Goal: Task Accomplishment & Management: Manage account settings

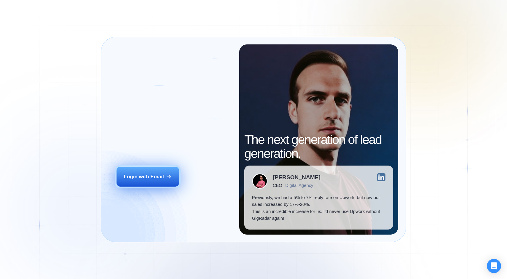
click at [138, 175] on div "Login with Email" at bounding box center [144, 176] width 40 height 7
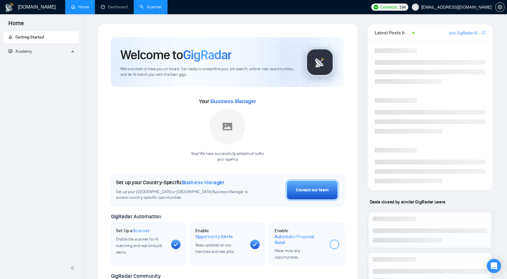
click at [153, 8] on link "Scanner" at bounding box center [151, 6] width 22 height 5
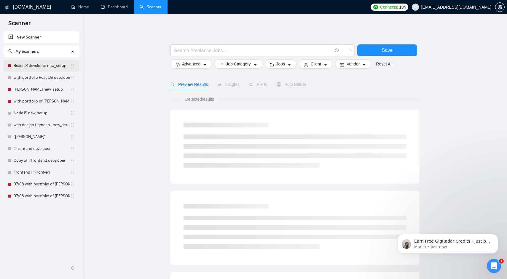
click at [49, 66] on link "ReactJS developer new_setup" at bounding box center [42, 66] width 57 height 12
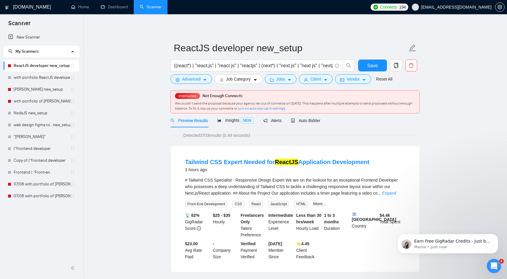
click at [237, 103] on span "We couldn’t send the proposal because your agency ran out of connects on [DATE]…" at bounding box center [293, 105] width 237 height 9
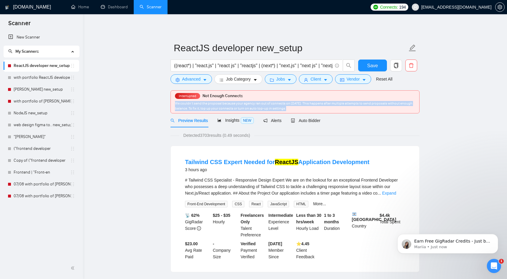
click at [237, 103] on span "We couldn’t send the proposal because your agency ran out of connects on [DATE]…" at bounding box center [293, 105] width 237 height 9
click at [243, 103] on span "We couldn’t send the proposal because your agency ran out of connects on [DATE]…" at bounding box center [293, 105] width 237 height 9
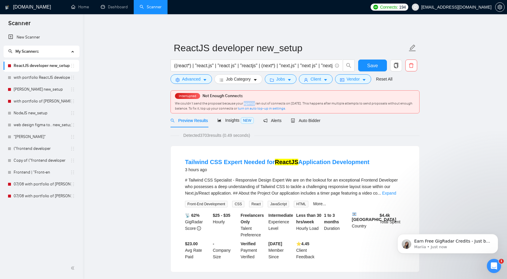
click at [243, 103] on span "We couldn’t send the proposal because your agency ran out of connects on [DATE]…" at bounding box center [293, 105] width 237 height 9
click at [334, 101] on div "We couldn’t send the proposal because your agency ran out of connects on [DATE]…" at bounding box center [295, 106] width 240 height 10
click at [237, 110] on span "We couldn’t send the proposal because your agency ran out of connects on [DATE]…" at bounding box center [293, 105] width 237 height 9
click at [240, 109] on span "We couldn’t send the proposal because your agency ran out of connects on [DATE]…" at bounding box center [293, 105] width 237 height 9
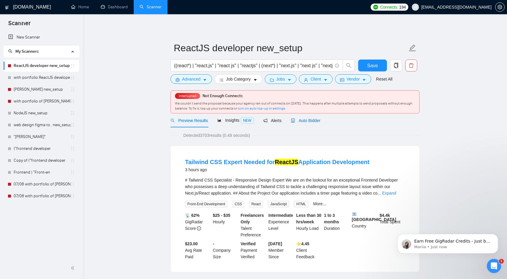
click at [316, 120] on span "Auto Bidder" at bounding box center [305, 120] width 29 height 5
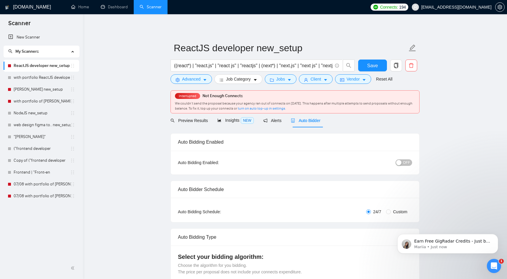
radio input "false"
radio input "true"
checkbox input "true"
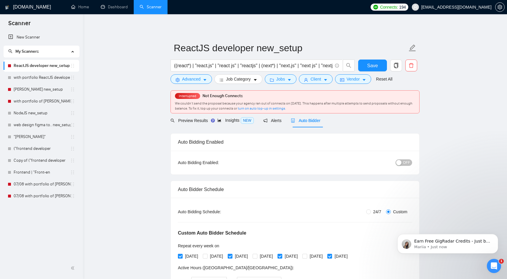
click at [402, 164] on button "OFF" at bounding box center [403, 162] width 17 height 7
click at [376, 68] on span "Save" at bounding box center [372, 65] width 11 height 7
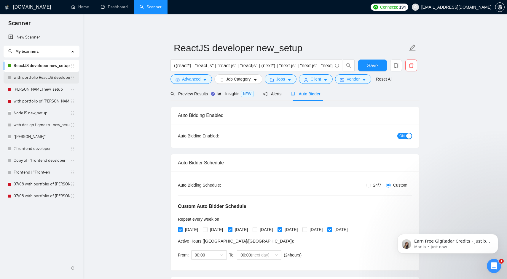
click at [37, 75] on link "with portfolio ReactJS developer new_setup" at bounding box center [42, 78] width 57 height 12
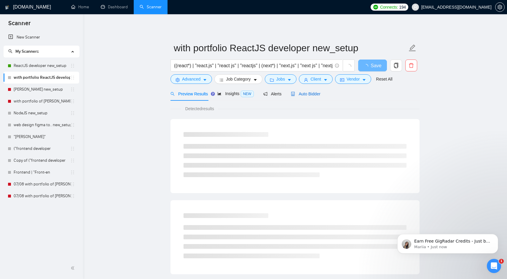
click at [317, 92] on span "Auto Bidder" at bounding box center [305, 94] width 29 height 5
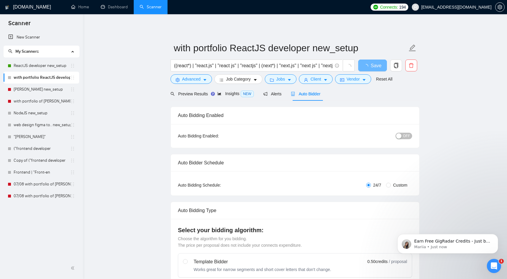
radio input "false"
radio input "true"
checkbox input "true"
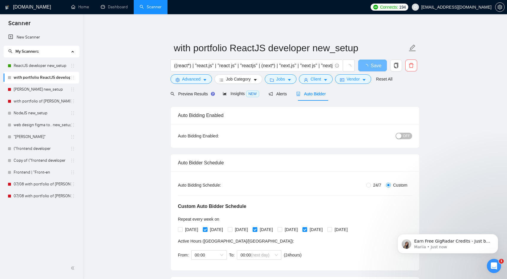
click at [405, 135] on span "OFF" at bounding box center [406, 136] width 7 height 7
click at [377, 66] on div "Reset all filters" at bounding box center [387, 68] width 32 height 10
click at [367, 65] on button "Save" at bounding box center [372, 66] width 29 height 12
click at [48, 92] on link "[PERSON_NAME] new_setup" at bounding box center [42, 90] width 57 height 12
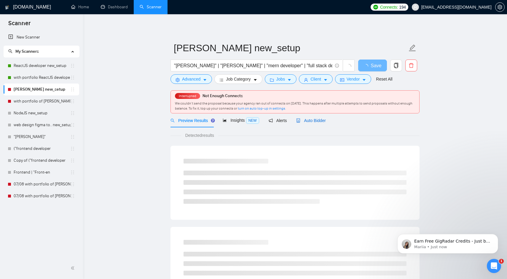
click at [318, 123] on div "Auto Bidder" at bounding box center [310, 120] width 29 height 7
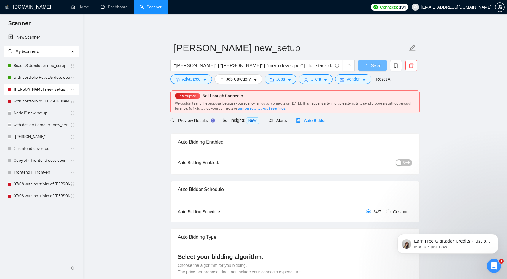
radio input "false"
radio input "true"
checkbox input "true"
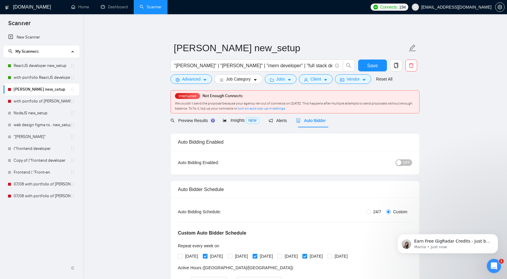
click at [408, 164] on span "OFF" at bounding box center [406, 162] width 7 height 7
click at [375, 63] on span "Save" at bounding box center [372, 65] width 11 height 7
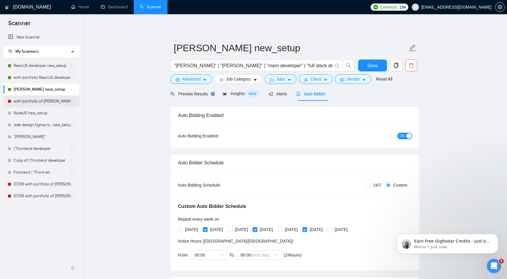
click at [46, 100] on link "with portfolio of [PERSON_NAME] new_setup" at bounding box center [42, 101] width 57 height 12
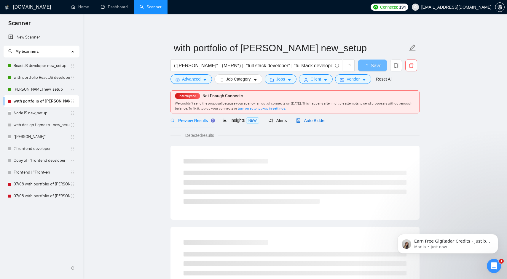
click at [309, 119] on span "Auto Bidder" at bounding box center [310, 120] width 29 height 5
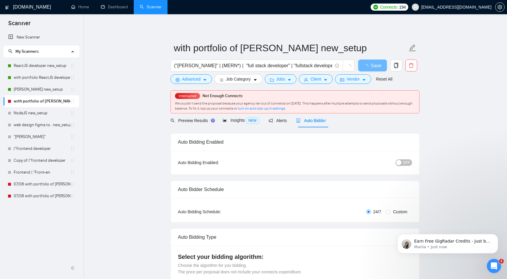
radio input "false"
radio input "true"
checkbox input "true"
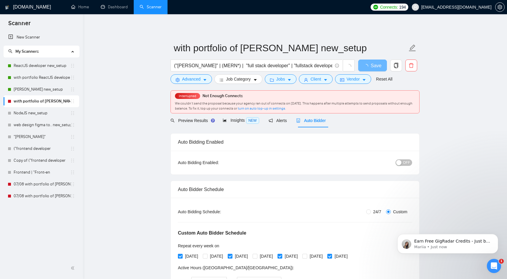
click at [409, 162] on span "OFF" at bounding box center [406, 162] width 7 height 7
click at [371, 66] on span "Save" at bounding box center [372, 65] width 11 height 7
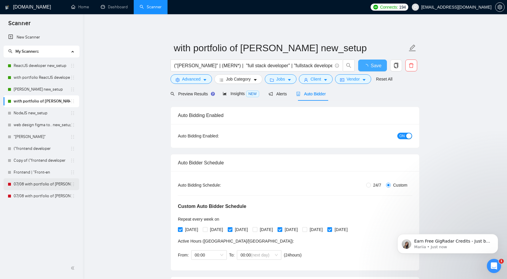
checkbox input "true"
click at [41, 183] on link "07/08 with portfolio of [PERSON_NAME] new_setup" at bounding box center [42, 184] width 57 height 12
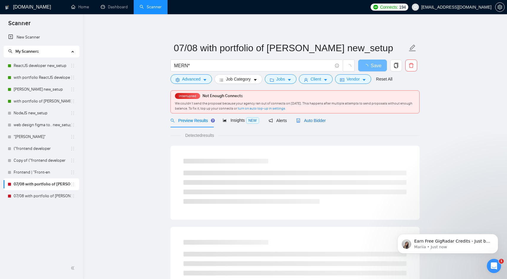
click at [320, 121] on span "Auto Bidder" at bounding box center [310, 120] width 29 height 5
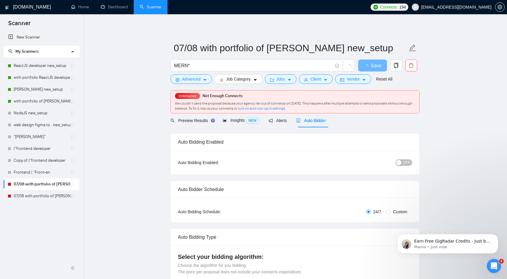
radio input "false"
radio input "true"
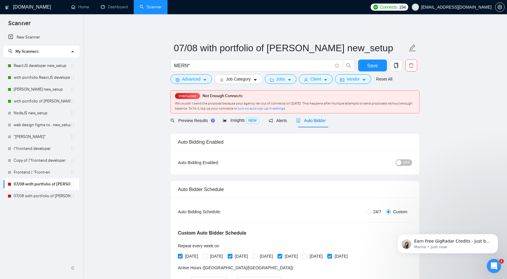
click at [404, 163] on span "OFF" at bounding box center [406, 162] width 7 height 7
click at [374, 64] on span "Save" at bounding box center [372, 65] width 11 height 7
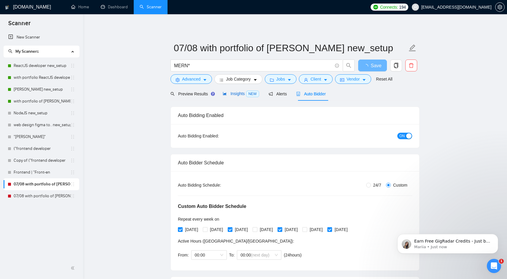
click at [237, 92] on span "Insights NEW" at bounding box center [241, 93] width 36 height 5
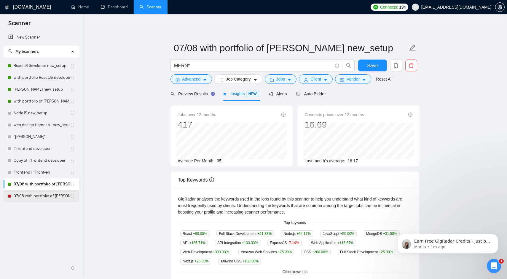
click at [44, 195] on link "07/08 with portfolio of [PERSON_NAME] new_setup" at bounding box center [42, 196] width 57 height 12
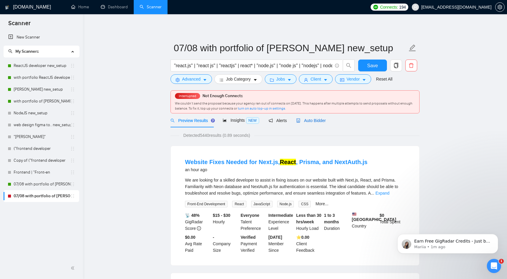
click at [315, 119] on span "Auto Bidder" at bounding box center [310, 120] width 29 height 5
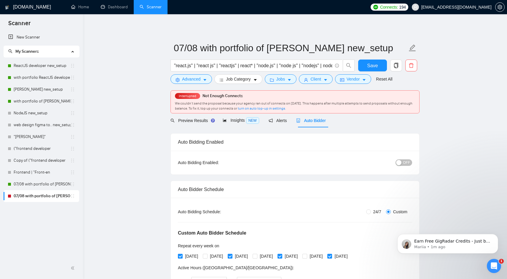
click at [404, 165] on span "OFF" at bounding box center [406, 162] width 7 height 7
click at [376, 65] on span "Save" at bounding box center [372, 65] width 11 height 7
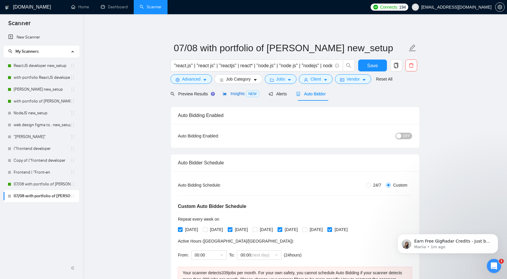
click at [234, 96] on span "Insights NEW" at bounding box center [241, 93] width 36 height 5
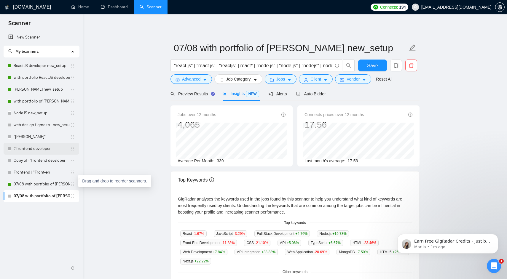
drag, startPoint x: 73, startPoint y: 185, endPoint x: 65, endPoint y: 163, distance: 22.9
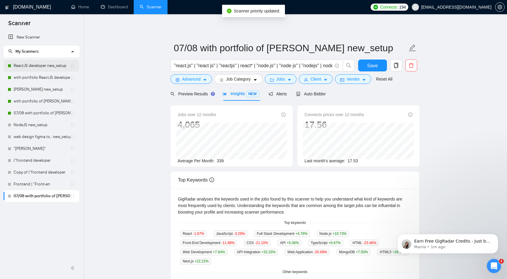
click at [50, 66] on link "ReactJS developer new_setup" at bounding box center [42, 66] width 57 height 12
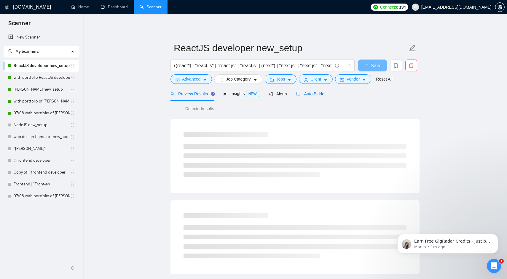
click at [317, 94] on span "Auto Bidder" at bounding box center [310, 94] width 29 height 5
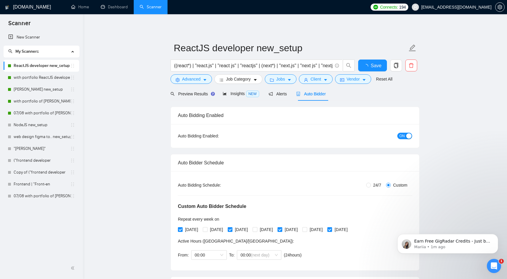
checkbox input "true"
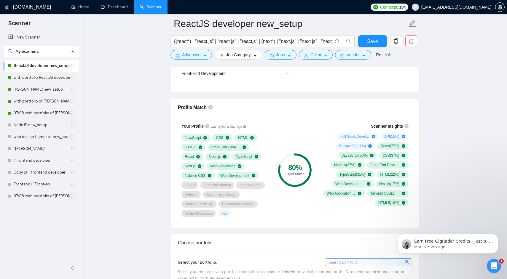
scroll to position [430, 0]
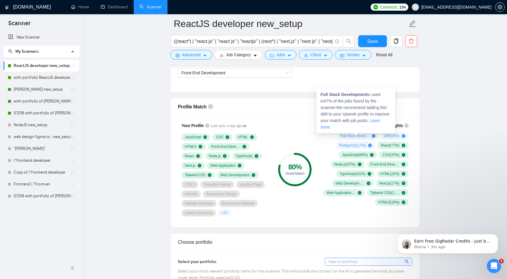
click at [341, 135] on span "Full Stack Development ( 47 %)" at bounding box center [354, 136] width 29 height 5
drag, startPoint x: 341, startPoint y: 135, endPoint x: 346, endPoint y: 135, distance: 4.8
click at [346, 135] on span "Full Stack Development ( 47 %)" at bounding box center [354, 136] width 29 height 5
click at [355, 95] on strong "Full Stack Development" at bounding box center [343, 94] width 47 height 5
drag, startPoint x: 355, startPoint y: 95, endPoint x: 320, endPoint y: 95, distance: 34.7
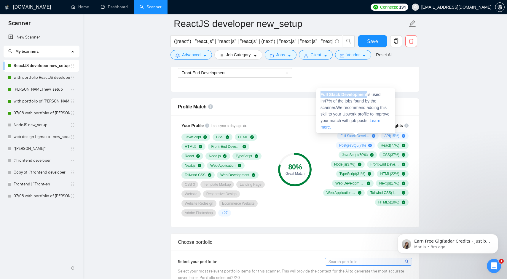
click at [320, 95] on div "Full Stack Development is used in 47 % of the jobs found by the scanner. We rec…" at bounding box center [355, 110] width 79 height 45
copy strong "Full Stack Development"
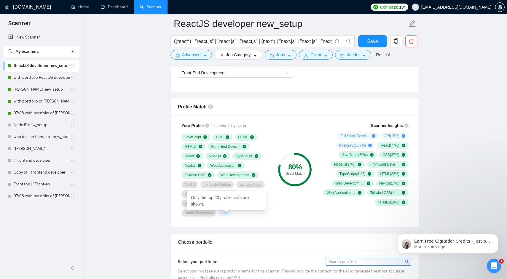
click at [227, 213] on span "+ 27" at bounding box center [224, 213] width 6 height 5
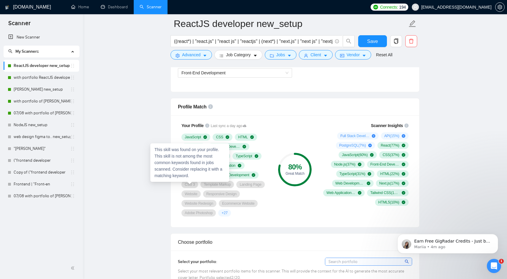
click at [185, 183] on span "CSS 3" at bounding box center [190, 184] width 10 height 5
drag, startPoint x: 185, startPoint y: 183, endPoint x: 192, endPoint y: 183, distance: 7.7
click at [192, 183] on span "CSS 3" at bounding box center [190, 184] width 10 height 5
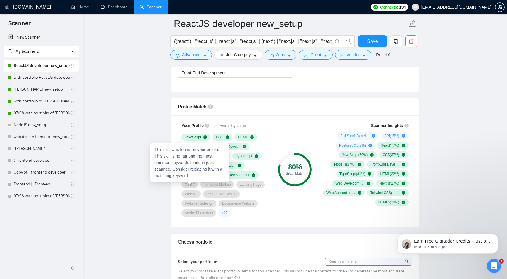
click at [192, 183] on span "CSS 3" at bounding box center [190, 184] width 10 height 5
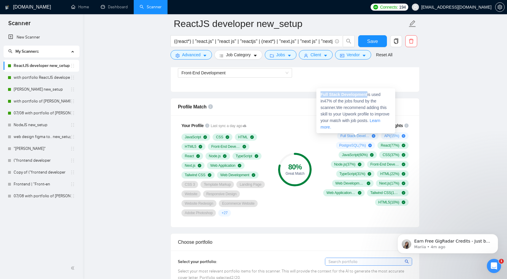
click at [373, 137] on icon "plus-circle" at bounding box center [374, 136] width 4 height 4
click at [372, 137] on icon "plus-circle" at bounding box center [374, 136] width 4 height 4
click at [367, 117] on div "Full Stack Development is used in 47 % of the jobs found by the scanner. We rec…" at bounding box center [355, 110] width 79 height 45
click at [335, 129] on link "Learn more." at bounding box center [350, 123] width 60 height 11
click at [357, 94] on strong "Full Stack Development" at bounding box center [343, 94] width 47 height 5
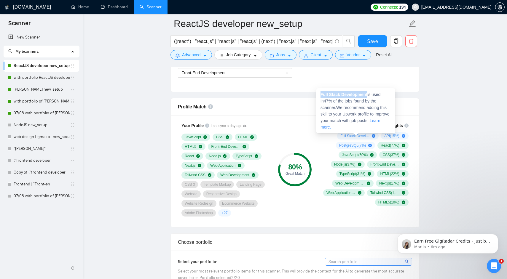
drag, startPoint x: 357, startPoint y: 94, endPoint x: 325, endPoint y: 94, distance: 31.4
click at [325, 94] on strong "Full Stack Development" at bounding box center [343, 94] width 47 height 5
copy strong "Full Stack Development"
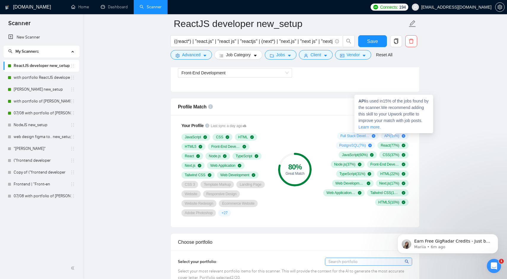
click at [362, 102] on strong "API" at bounding box center [361, 101] width 7 height 5
copy strong "API"
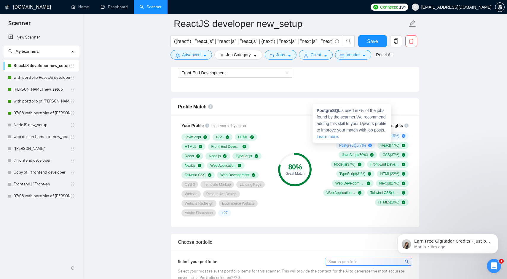
click at [333, 111] on strong "PostgreSQL" at bounding box center [329, 110] width 24 height 5
copy strong "PostgreSQL"
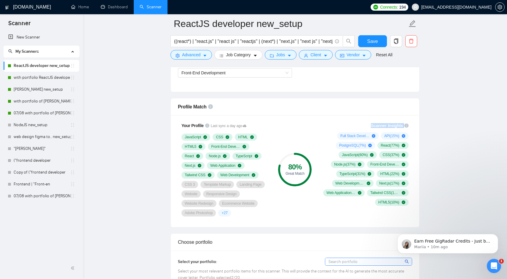
drag, startPoint x: 333, startPoint y: 124, endPoint x: 383, endPoint y: 203, distance: 93.4
click at [383, 203] on div "Scanner Insights Full Stack Development ( 47 %) API ( 15 %) PostgreSQL ( 7 %) R…" at bounding box center [364, 164] width 95 height 91
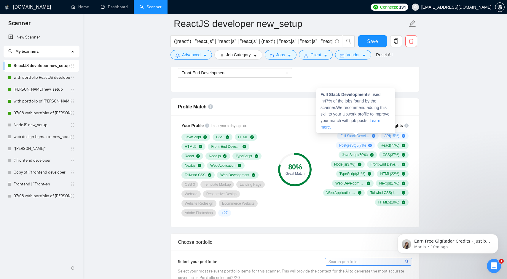
click at [353, 96] on strong "Full Stack Development" at bounding box center [343, 94] width 47 height 5
drag, startPoint x: 353, startPoint y: 96, endPoint x: 324, endPoint y: 96, distance: 28.8
click at [324, 96] on strong "Full Stack Development" at bounding box center [343, 94] width 47 height 5
copy strong "Full Stack Development"
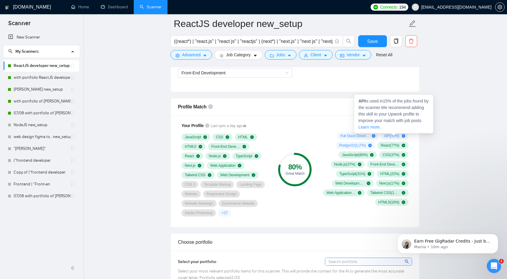
click at [363, 101] on strong "API" at bounding box center [361, 101] width 7 height 5
copy strong "API"
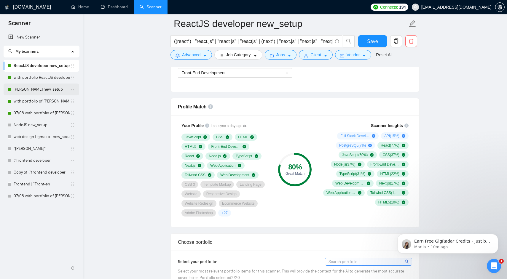
click at [47, 87] on link "[PERSON_NAME] new_setup" at bounding box center [42, 90] width 57 height 12
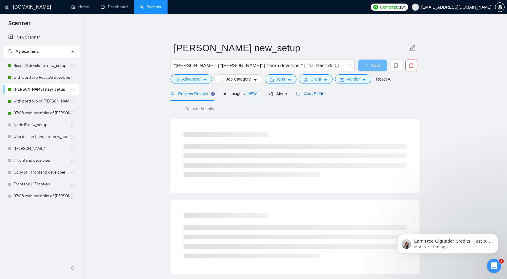
click at [315, 92] on span "Auto Bidder" at bounding box center [310, 94] width 29 height 5
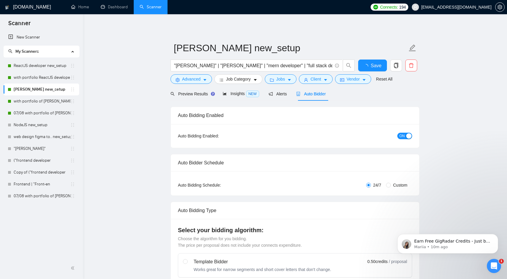
radio input "false"
radio input "true"
checkbox input "true"
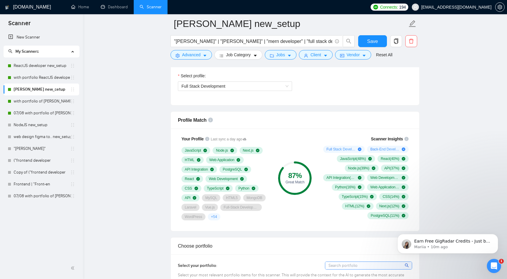
scroll to position [419, 0]
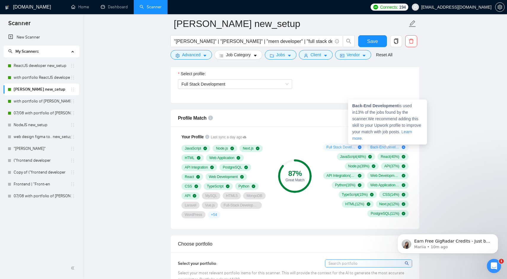
click at [381, 106] on strong "Back-End Development" at bounding box center [375, 105] width 46 height 5
drag, startPoint x: 381, startPoint y: 106, endPoint x: 355, endPoint y: 106, distance: 26.1
click at [355, 106] on strong "Back-End Development" at bounding box center [375, 105] width 46 height 5
copy strong "Back-End Development"
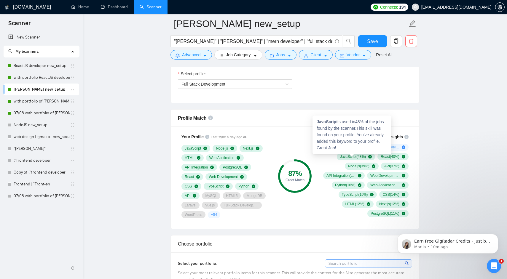
click at [332, 122] on strong "JavaScript" at bounding box center [327, 121] width 21 height 5
copy strong "JavaScript"
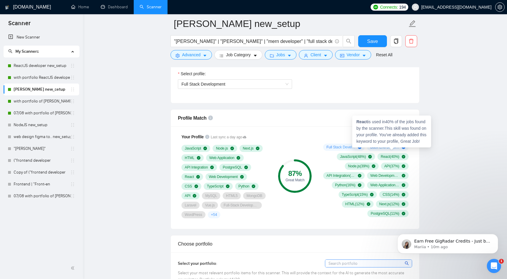
click at [362, 120] on strong "React" at bounding box center [361, 121] width 11 height 5
copy strong "React"
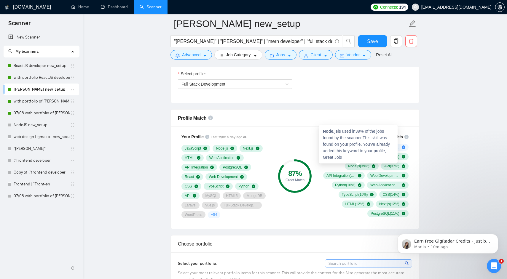
click at [330, 133] on strong "Node.js" at bounding box center [330, 131] width 15 height 5
drag, startPoint x: 330, startPoint y: 133, endPoint x: 336, endPoint y: 132, distance: 6.2
click at [336, 132] on strong "Node.js" at bounding box center [330, 131] width 15 height 5
copy strong "Node.js"
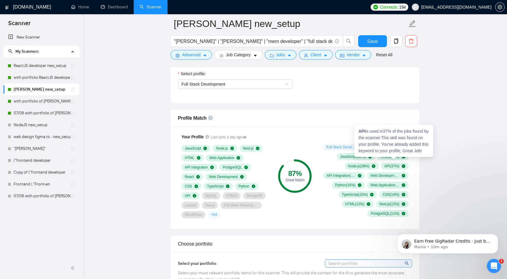
click at [361, 132] on strong "API" at bounding box center [361, 131] width 7 height 5
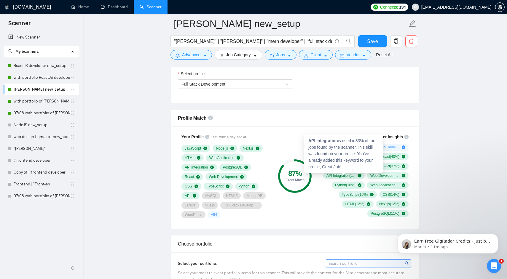
click at [327, 139] on strong "API Integration" at bounding box center [323, 140] width 30 height 5
drag, startPoint x: 327, startPoint y: 139, endPoint x: 313, endPoint y: 139, distance: 14.5
click at [313, 139] on strong "API Integration" at bounding box center [323, 140] width 30 height 5
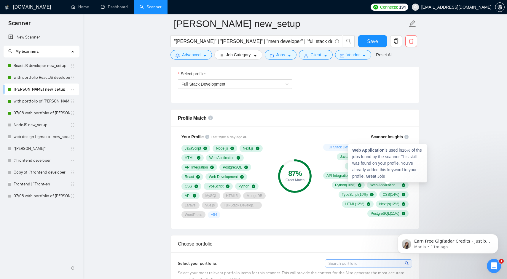
click at [358, 149] on strong "Web Application" at bounding box center [368, 150] width 32 height 5
drag, startPoint x: 358, startPoint y: 149, endPoint x: 369, endPoint y: 149, distance: 11.3
click at [369, 149] on strong "Web Application" at bounding box center [368, 150] width 32 height 5
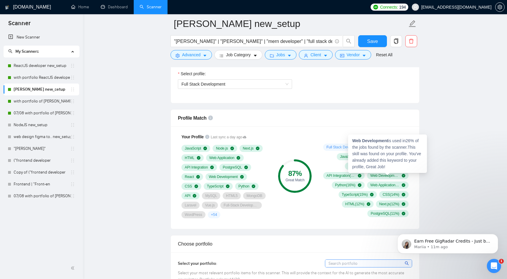
click at [377, 141] on strong "Web Development" at bounding box center [370, 140] width 36 height 5
drag, startPoint x: 377, startPoint y: 141, endPoint x: 358, endPoint y: 141, distance: 18.7
click at [358, 141] on strong "Web Development" at bounding box center [370, 140] width 36 height 5
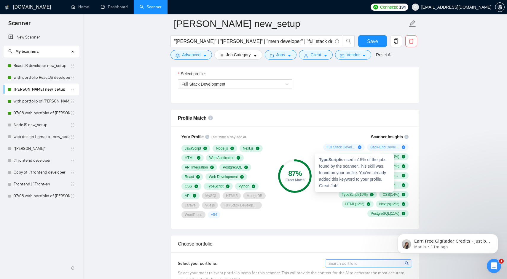
click at [332, 159] on strong "TypeScript" at bounding box center [329, 159] width 21 height 5
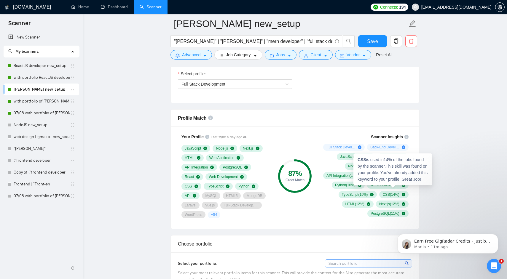
click at [361, 159] on strong "CSS" at bounding box center [361, 159] width 9 height 5
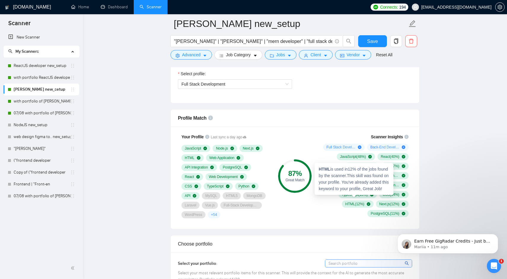
click at [325, 168] on strong "HTML" at bounding box center [325, 169] width 12 height 5
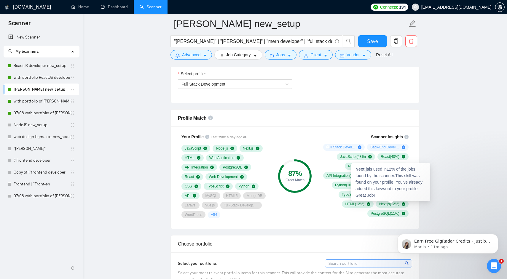
click at [359, 168] on strong "Next.js" at bounding box center [362, 169] width 14 height 5
drag, startPoint x: 359, startPoint y: 168, endPoint x: 368, endPoint y: 168, distance: 8.3
click at [368, 168] on strong "Next.js" at bounding box center [362, 169] width 14 height 5
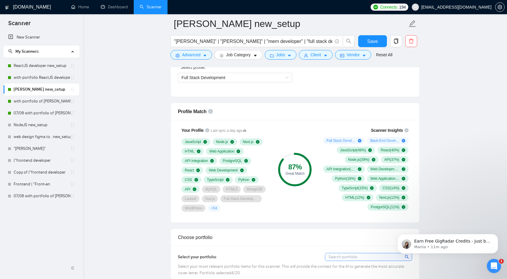
scroll to position [426, 0]
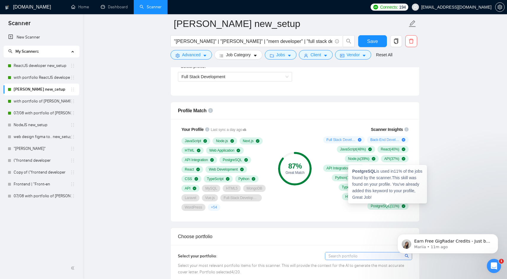
click at [363, 169] on strong "PostgreSQL" at bounding box center [364, 171] width 24 height 5
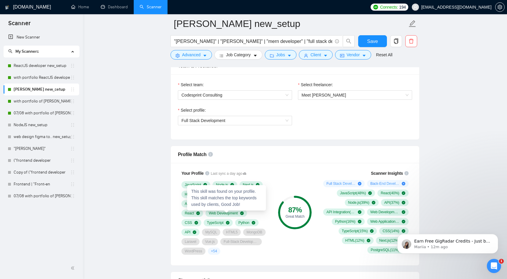
scroll to position [382, 0]
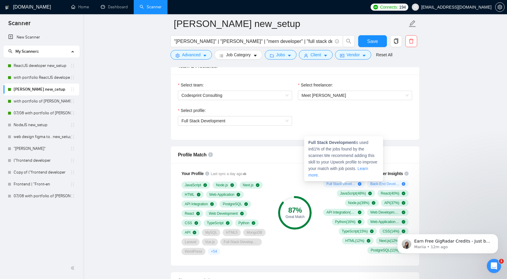
click at [342, 144] on strong "Full Stack Development" at bounding box center [331, 142] width 47 height 5
drag, startPoint x: 342, startPoint y: 144, endPoint x: 312, endPoint y: 144, distance: 30.2
click at [312, 144] on strong "Full Stack Development" at bounding box center [331, 142] width 47 height 5
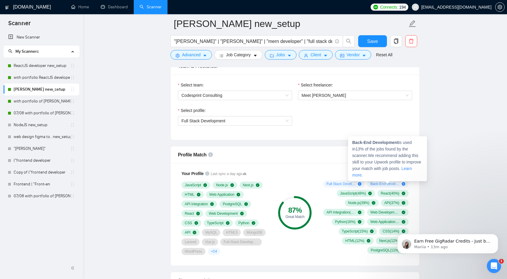
click at [358, 143] on strong "Back-End Development" at bounding box center [375, 142] width 46 height 5
drag, startPoint x: 358, startPoint y: 143, endPoint x: 376, endPoint y: 143, distance: 17.8
click at [376, 143] on strong "Back-End Development" at bounding box center [375, 142] width 46 height 5
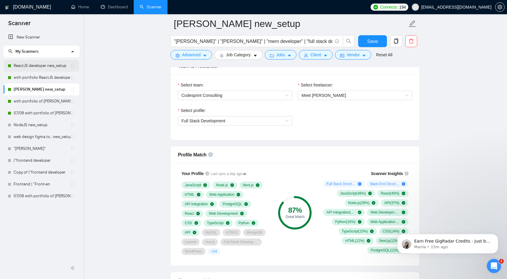
click at [44, 68] on link "ReactJS developer new_setup" at bounding box center [42, 66] width 57 height 12
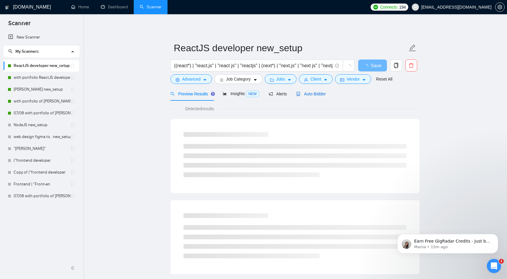
click at [319, 92] on span "Auto Bidder" at bounding box center [310, 94] width 29 height 5
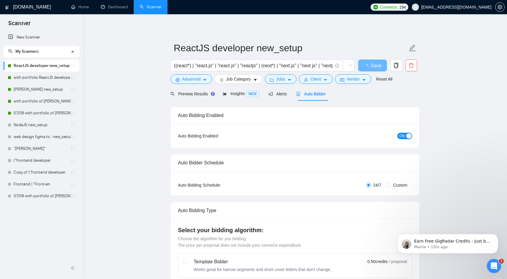
radio input "false"
radio input "true"
checkbox input "true"
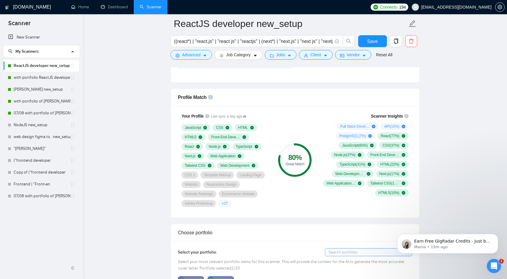
scroll to position [439, 0]
click at [367, 41] on span "Save" at bounding box center [372, 41] width 11 height 7
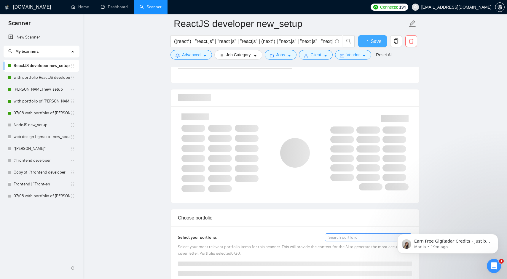
checkbox input "true"
